Goal: Feedback & Contribution: Submit feedback/report problem

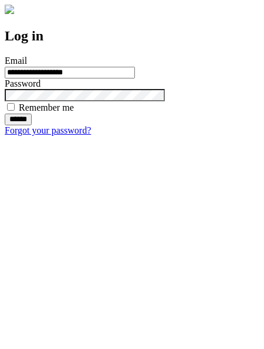
type input "**********"
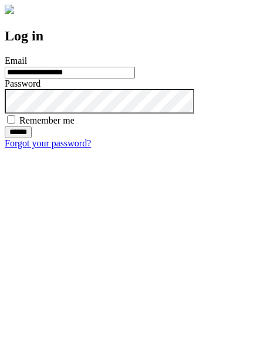
click at [32, 138] on input "******" at bounding box center [18, 133] width 27 height 12
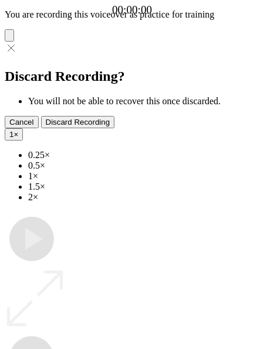
type input "**********"
